Goal: Find specific page/section

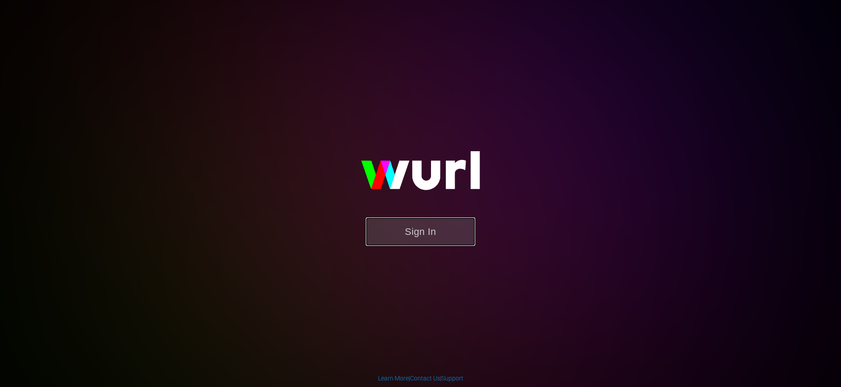
click at [427, 239] on button "Sign In" at bounding box center [420, 231] width 109 height 28
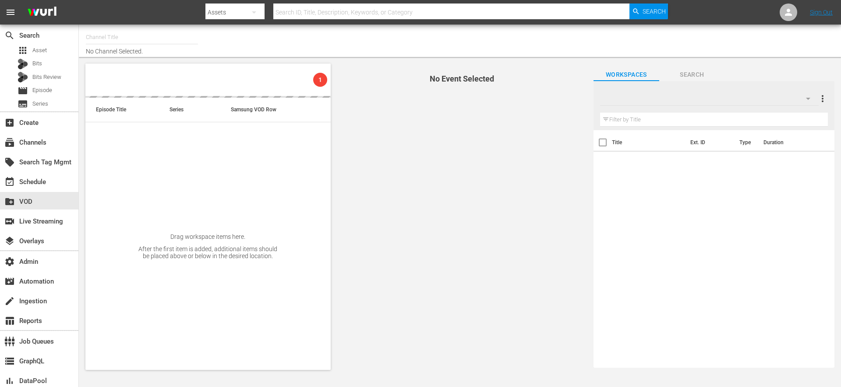
type input "Stars in Gefahr (2061)"
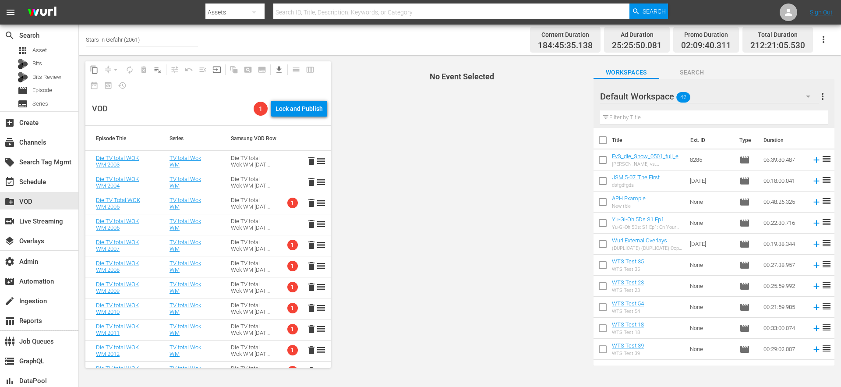
click at [250, 206] on div "Die TV total Wok WM 2003 - 2015" at bounding box center [251, 203] width 40 height 13
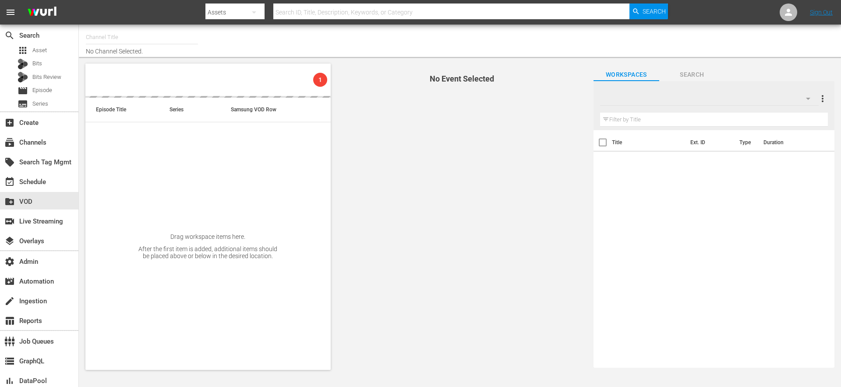
type input "Comedy & Shows (2060)"
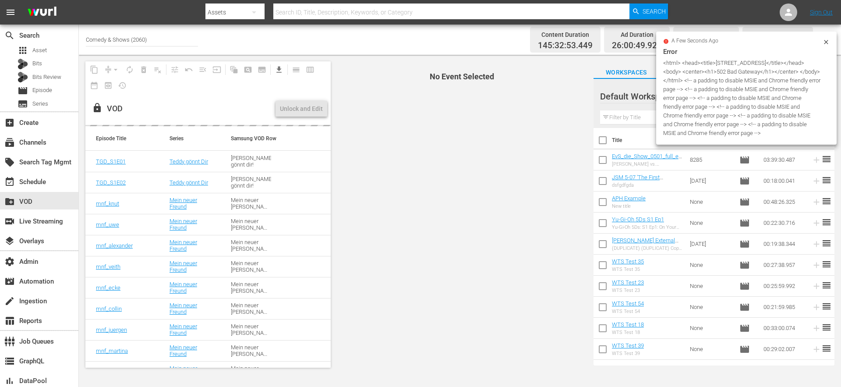
click at [826, 40] on icon at bounding box center [825, 42] width 7 height 7
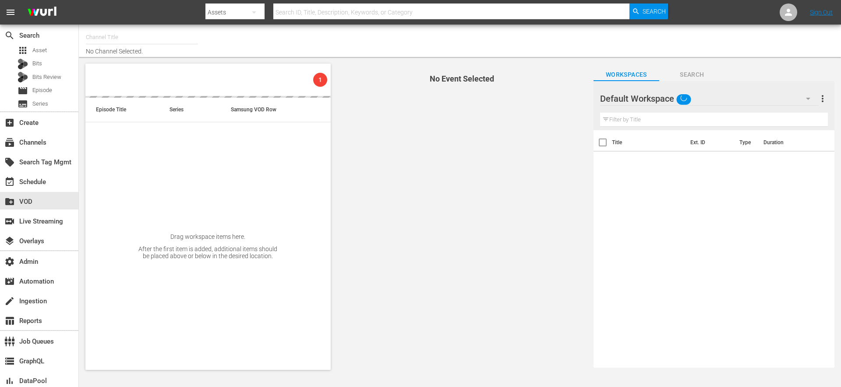
type input "Comedy & Shows (2060)"
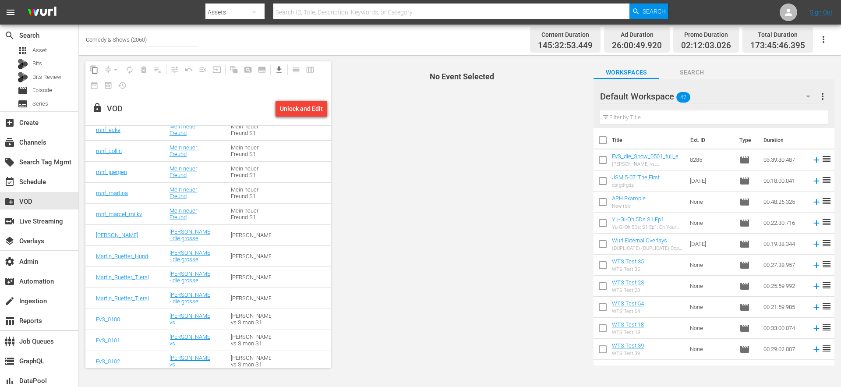
scroll to position [310, 0]
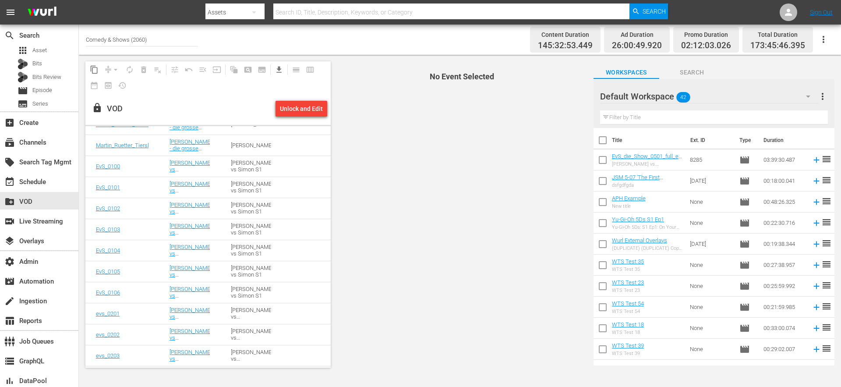
click at [426, 307] on span "No Event Selected" at bounding box center [460, 214] width 254 height 319
